Goal: Information Seeking & Learning: Learn about a topic

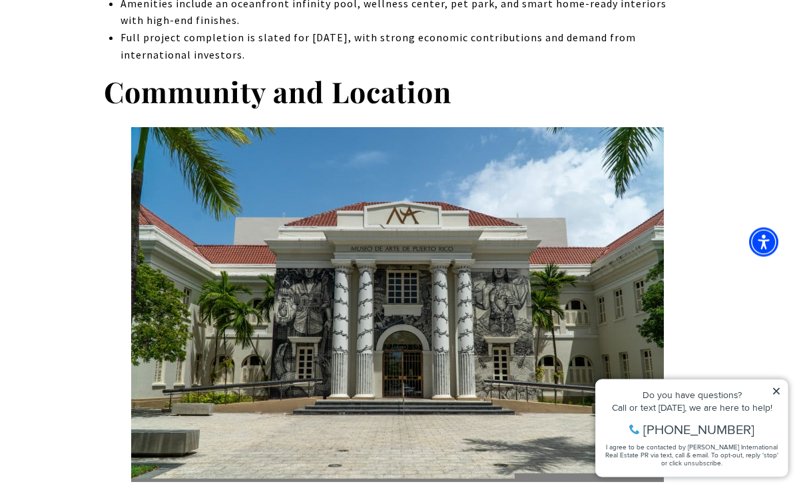
scroll to position [876, 0]
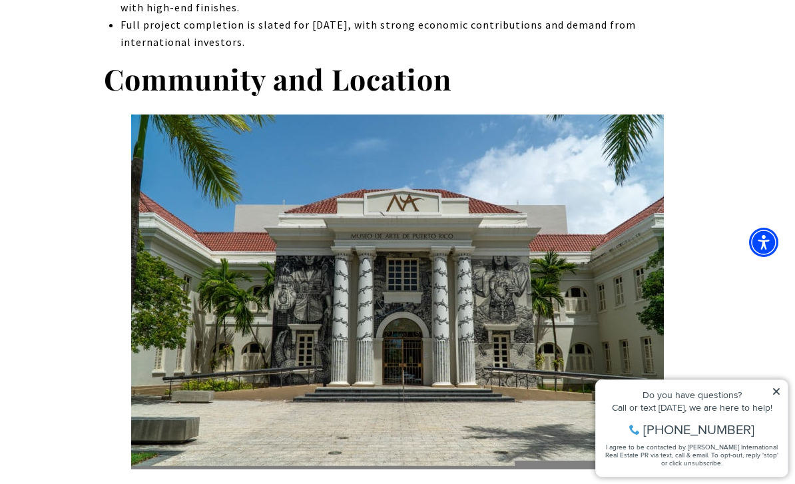
click at [775, 390] on icon at bounding box center [776, 391] width 7 height 7
click at [775, 392] on icon at bounding box center [776, 391] width 7 height 7
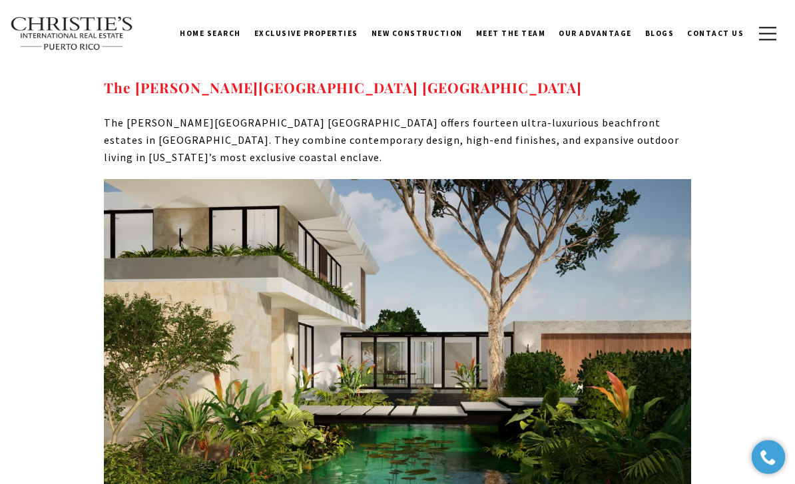
scroll to position [4975, 0]
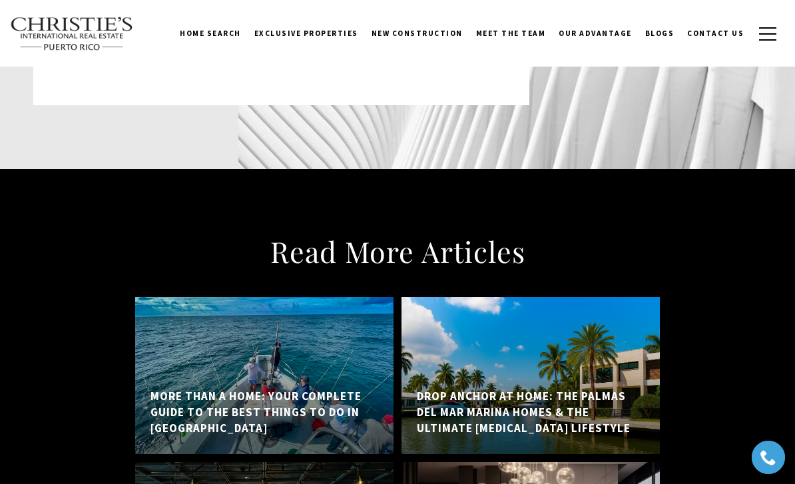
scroll to position [7098, 0]
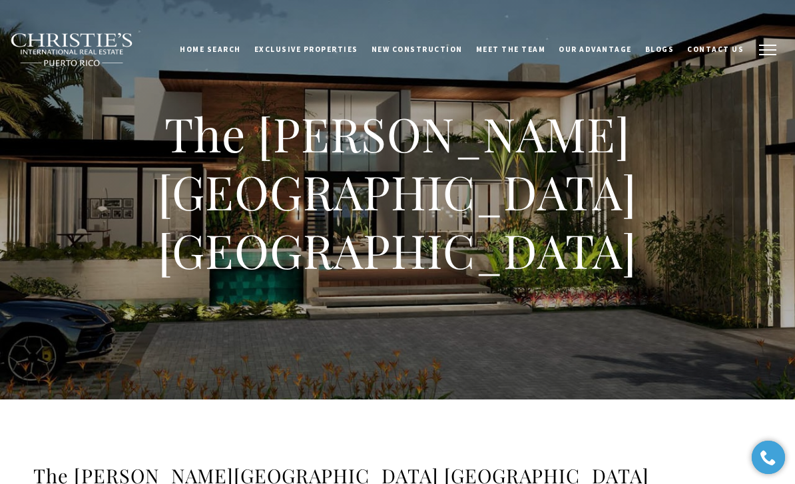
click at [762, 48] on button "button" at bounding box center [767, 50] width 35 height 39
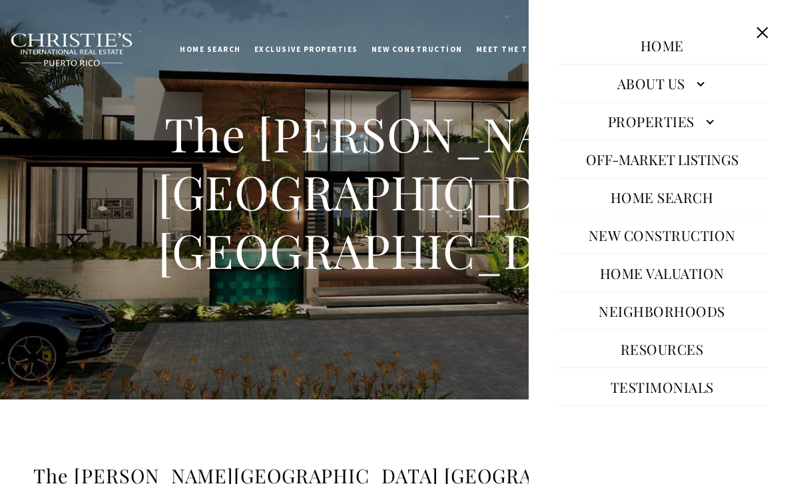
click at [707, 136] on link "Properties" at bounding box center [661, 121] width 213 height 32
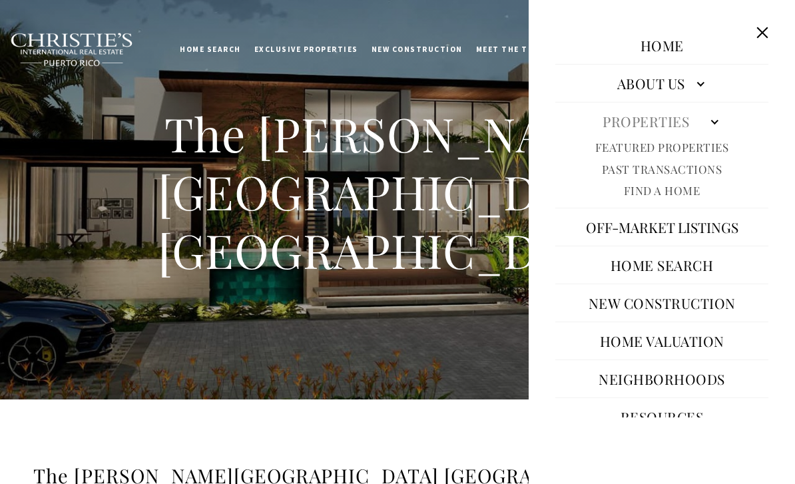
click at [706, 162] on link "Past Transactions" at bounding box center [662, 169] width 120 height 15
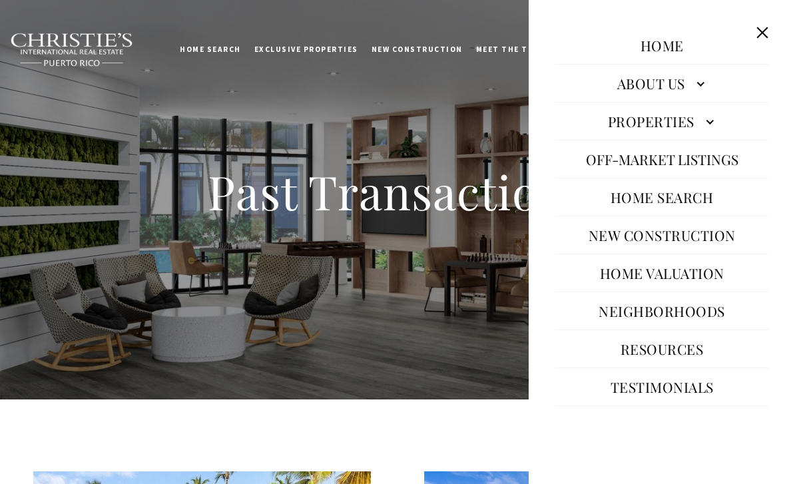
click at [721, 134] on link "Properties" at bounding box center [661, 121] width 213 height 32
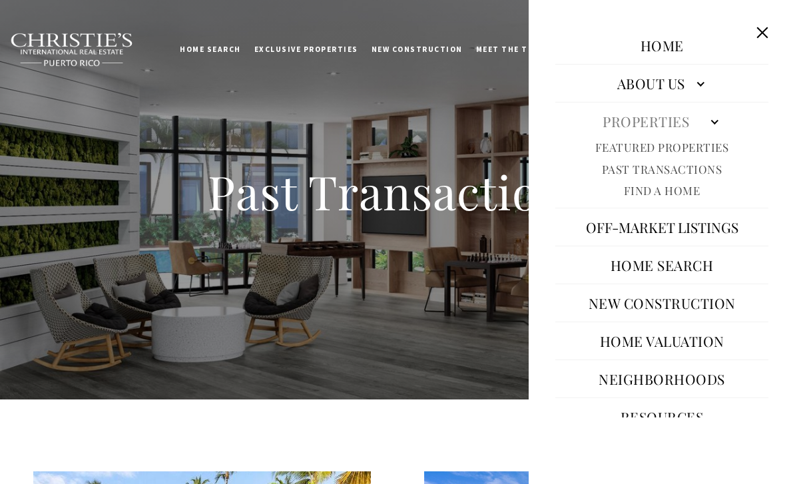
click at [688, 146] on link "Featured Properties" at bounding box center [662, 147] width 134 height 15
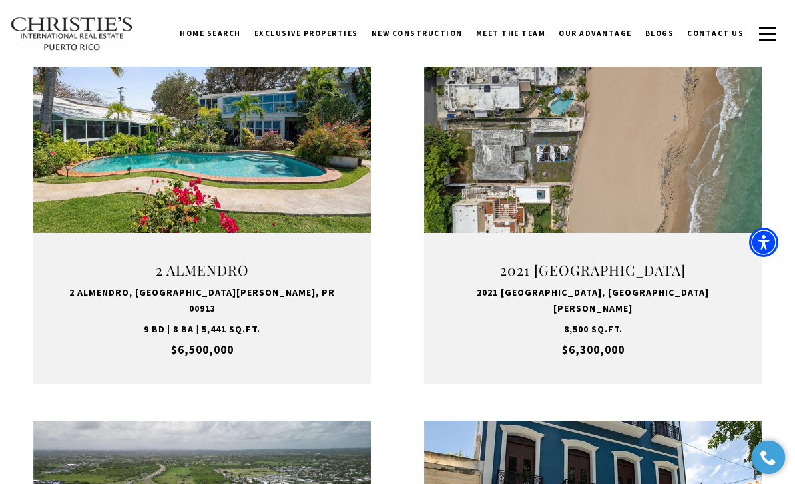
scroll to position [940, 0]
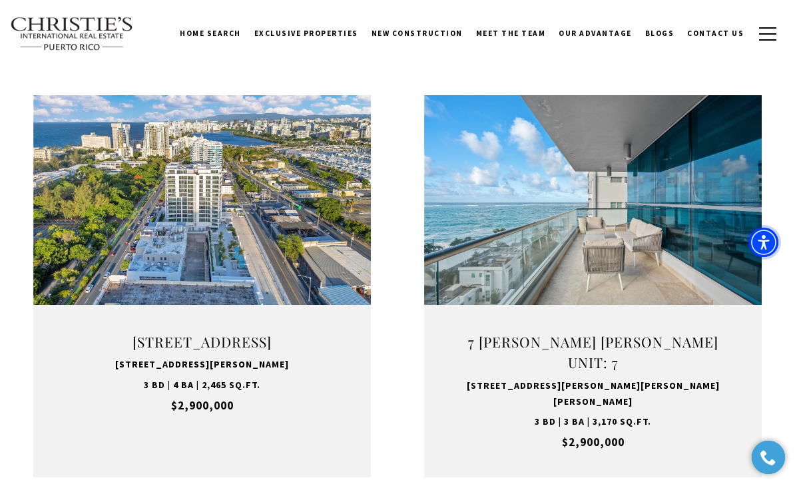
scroll to position [1668, 0]
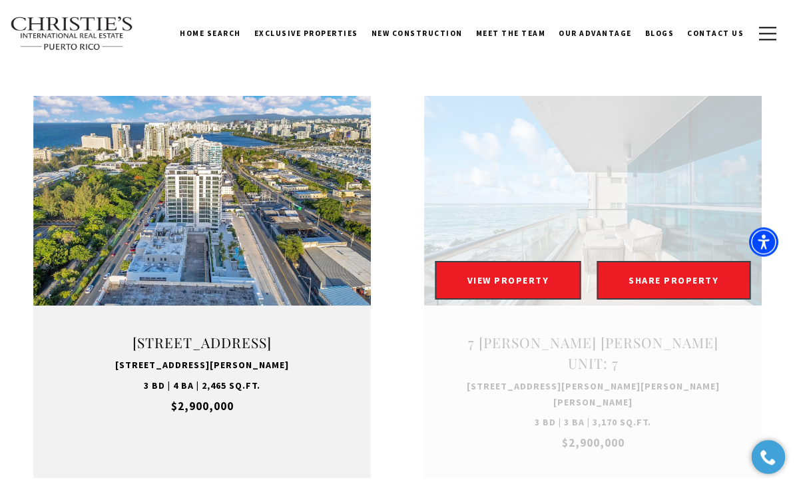
click at [667, 281] on link "Open this option" at bounding box center [592, 287] width 337 height 382
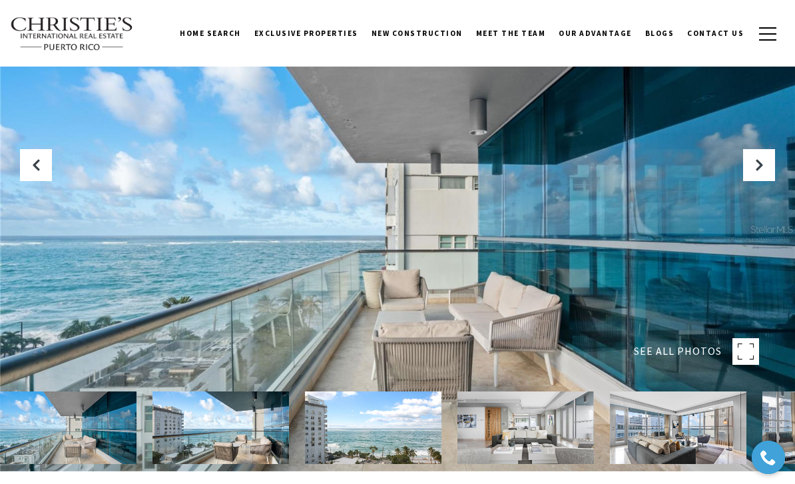
scroll to position [15, 0]
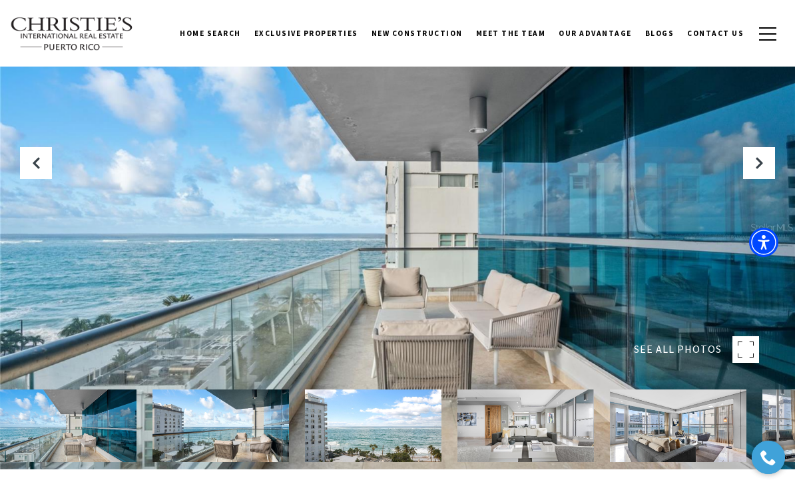
click at [690, 358] on span "SEE ALL PHOTOS" at bounding box center [678, 349] width 88 height 17
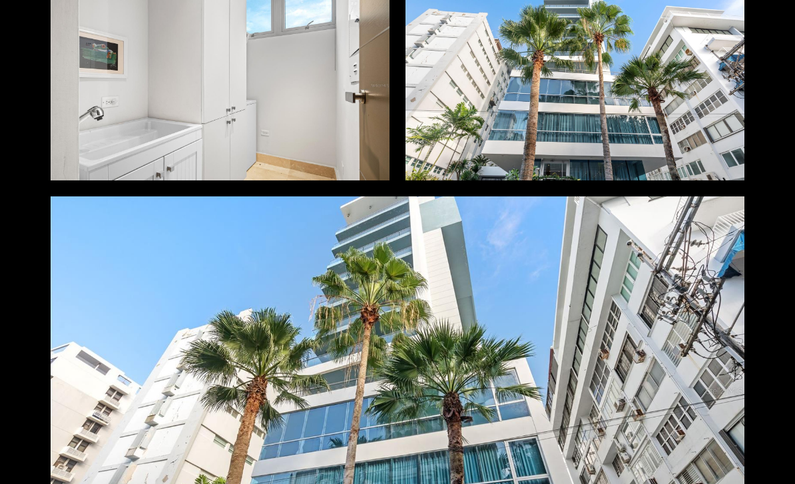
scroll to position [57, 0]
